Goal: Communication & Community: Ask a question

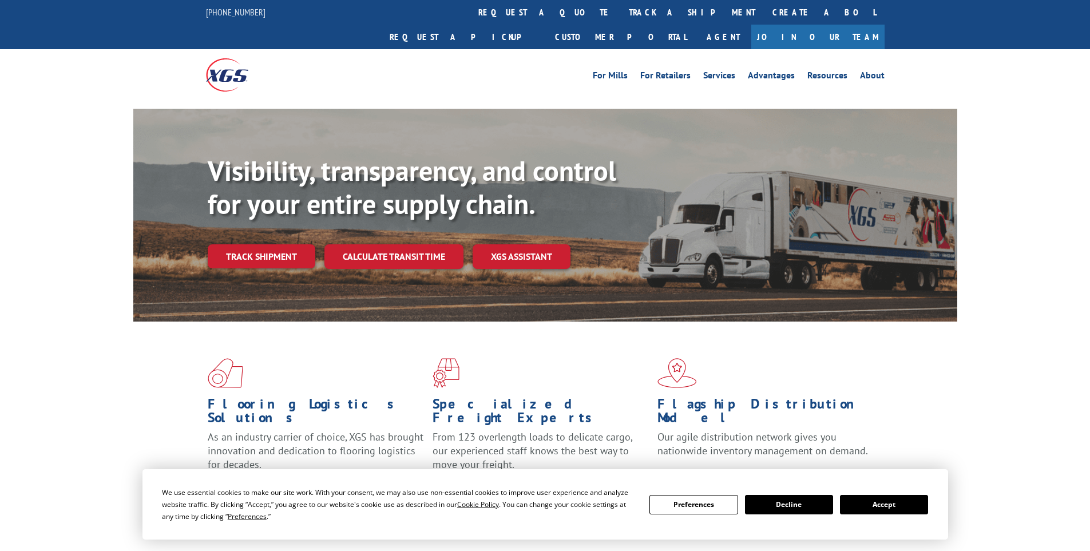
click at [901, 505] on button "Accept" at bounding box center [884, 504] width 88 height 19
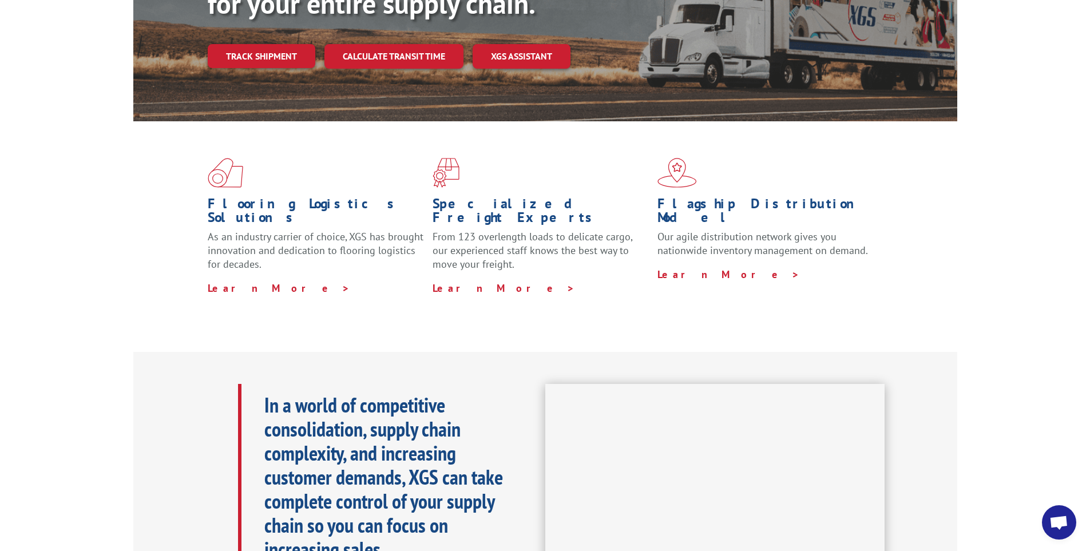
scroll to position [229, 0]
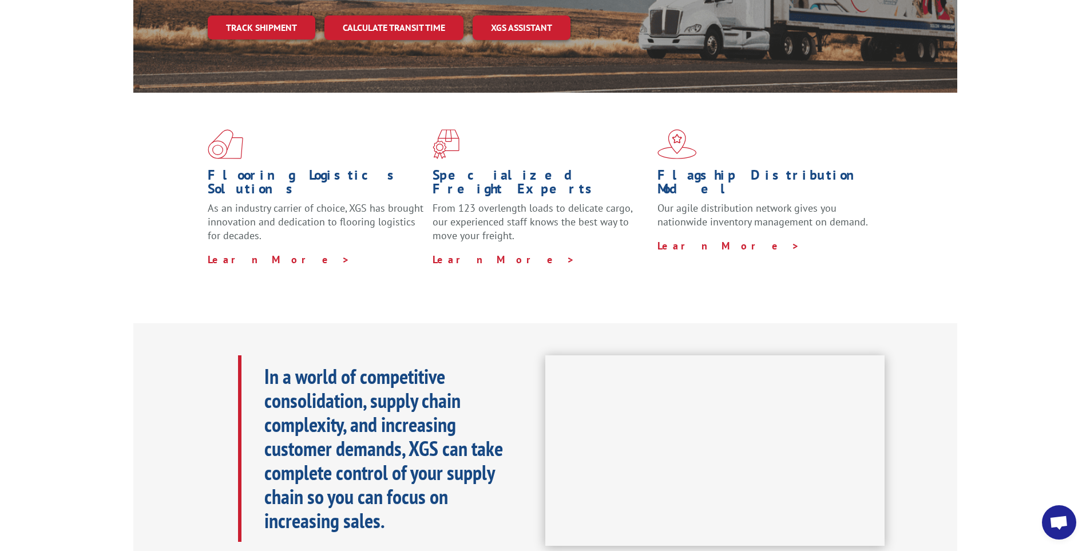
drag, startPoint x: 1050, startPoint y: 524, endPoint x: 1045, endPoint y: 505, distance: 20.0
click at [1050, 525] on span "Open chat" at bounding box center [1059, 524] width 19 height 16
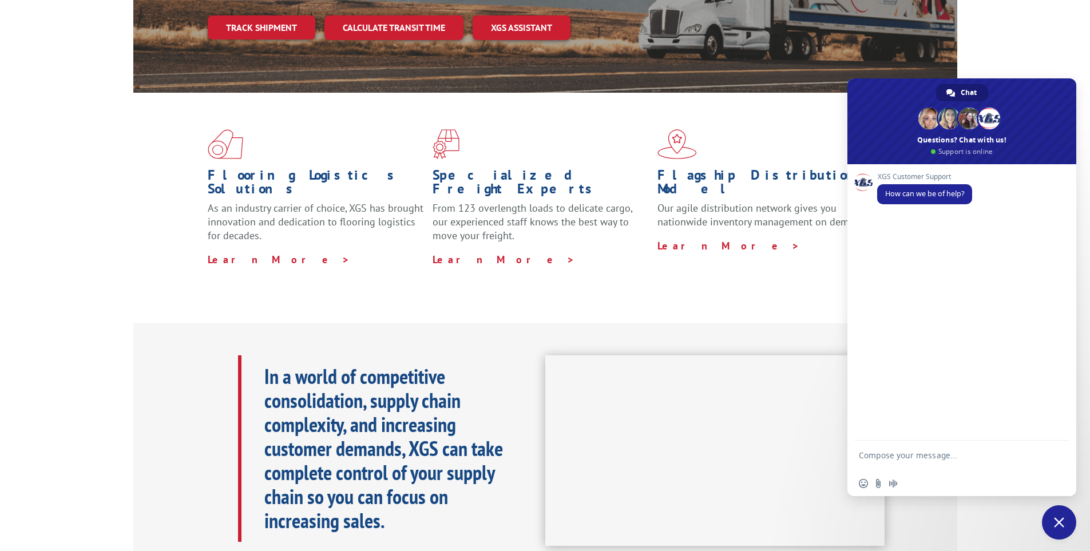
click at [897, 458] on textarea "Compose your message..." at bounding box center [949, 460] width 181 height 21
type textarea "hi, i'm from a home depot store and cannot track a BOL on your site. BOL is 153…"
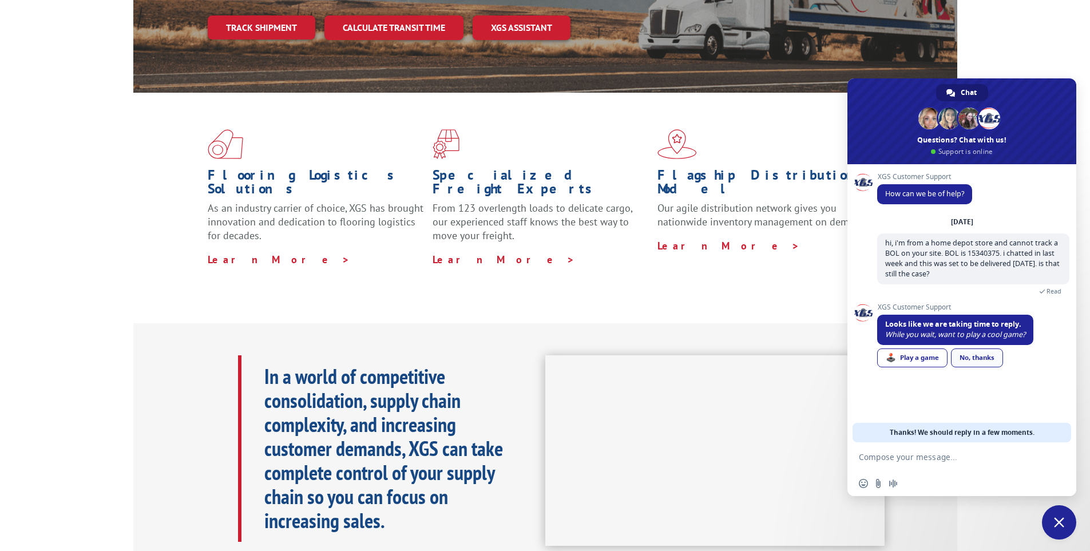
click at [982, 362] on div "No, thanks" at bounding box center [977, 358] width 52 height 19
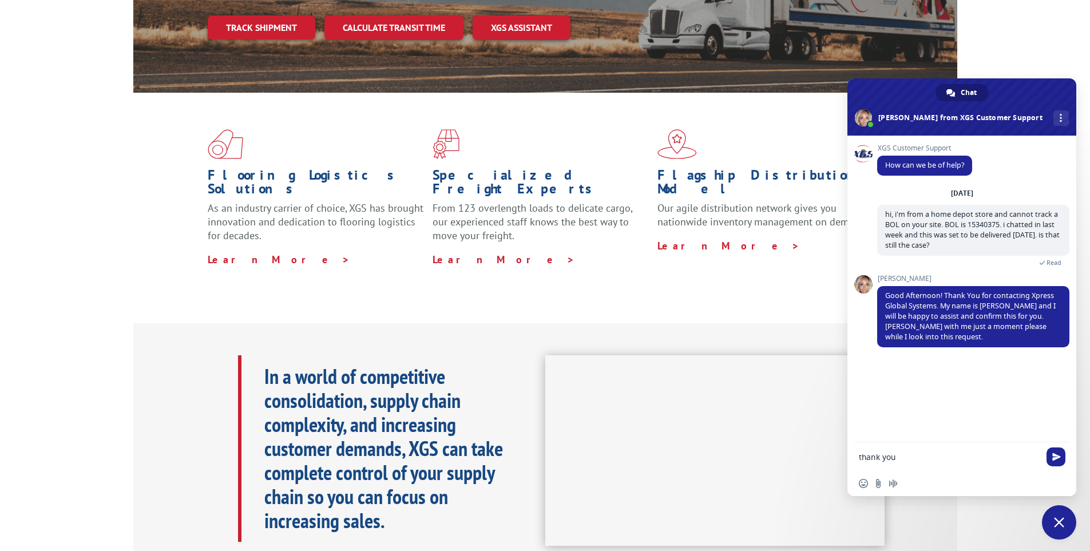
type textarea "thank you."
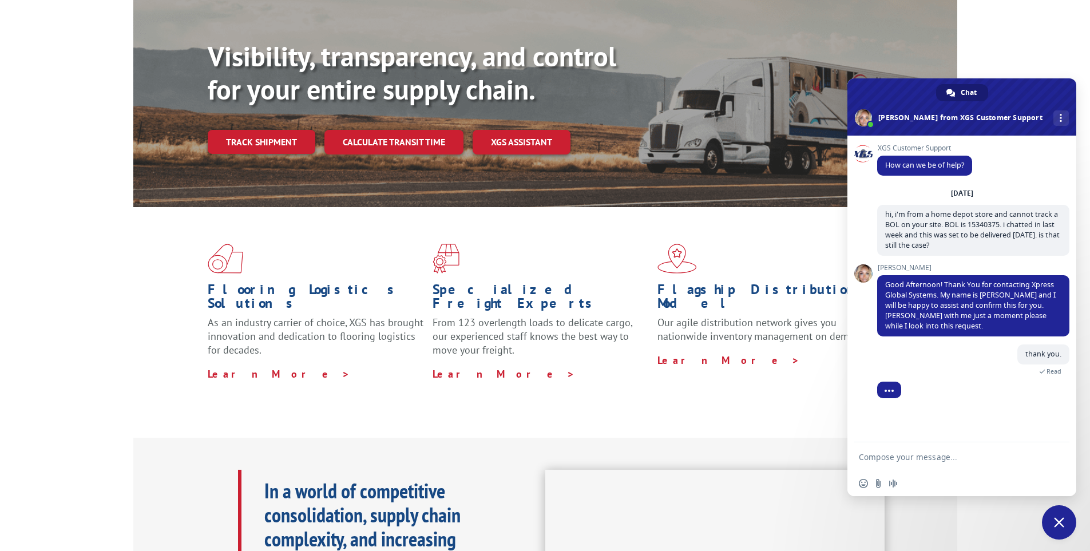
scroll to position [6, 0]
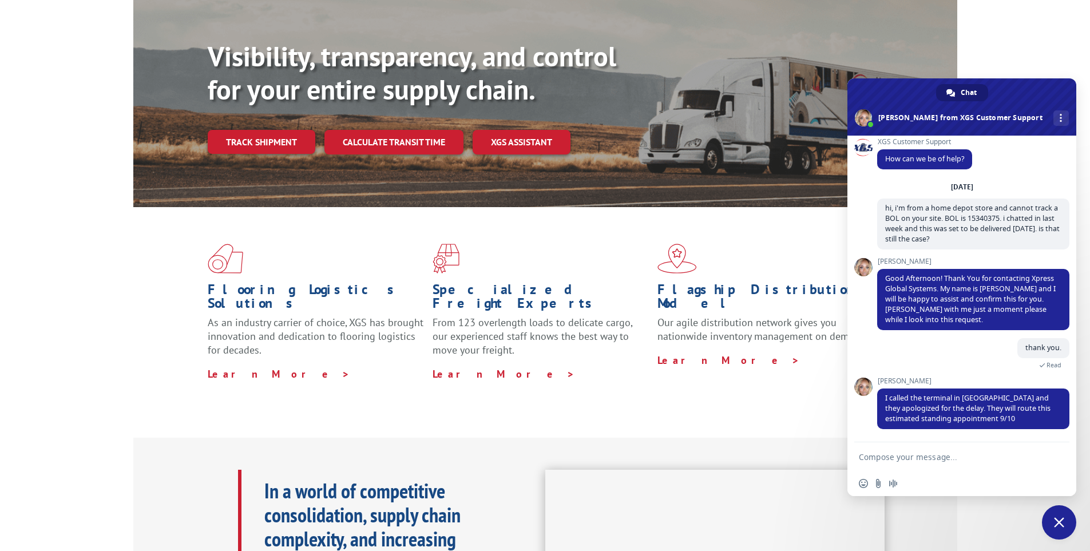
click at [959, 454] on textarea "Compose your message..." at bounding box center [949, 457] width 181 height 10
type textarea "got it. thank you! have a great day."
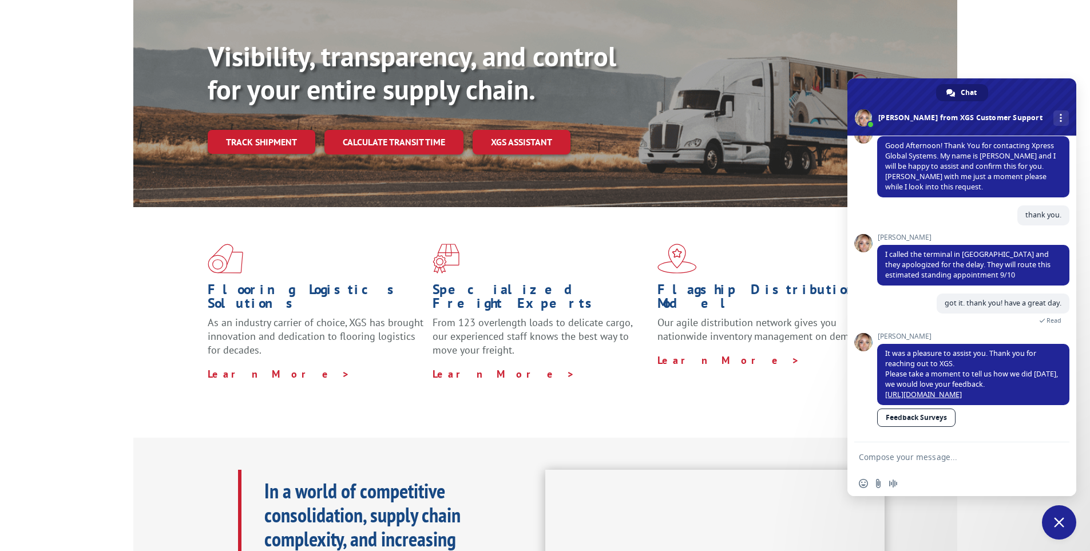
scroll to position [149, 0]
click at [1067, 524] on span "Close chat" at bounding box center [1059, 522] width 34 height 34
